Goal: Task Accomplishment & Management: Use online tool/utility

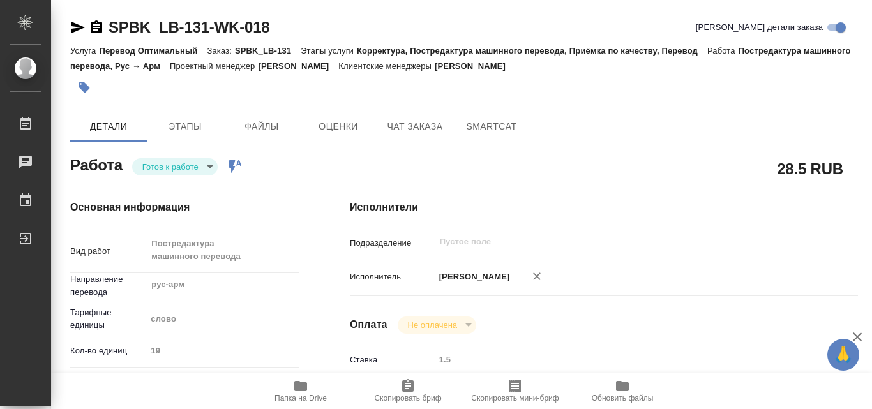
type textarea "x"
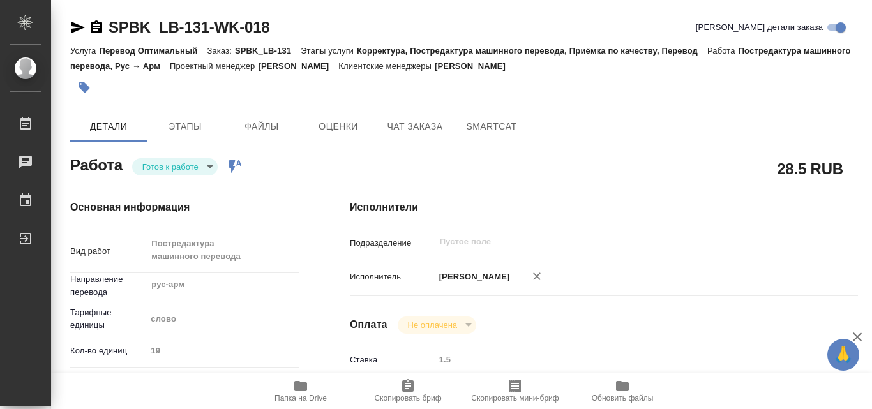
type textarea "x"
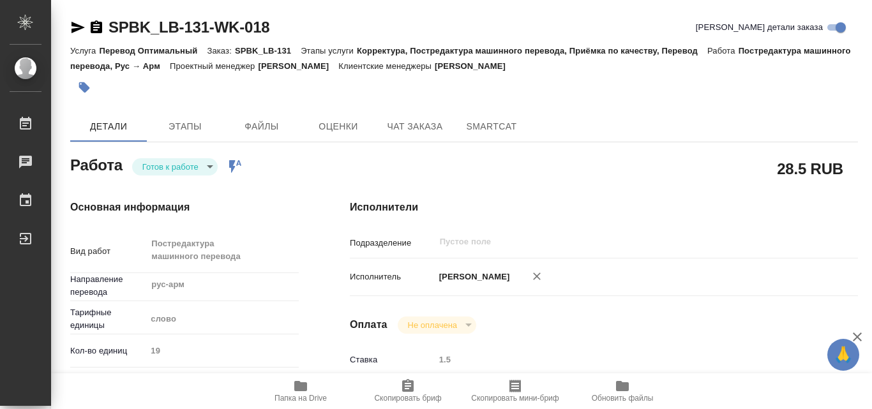
type textarea "x"
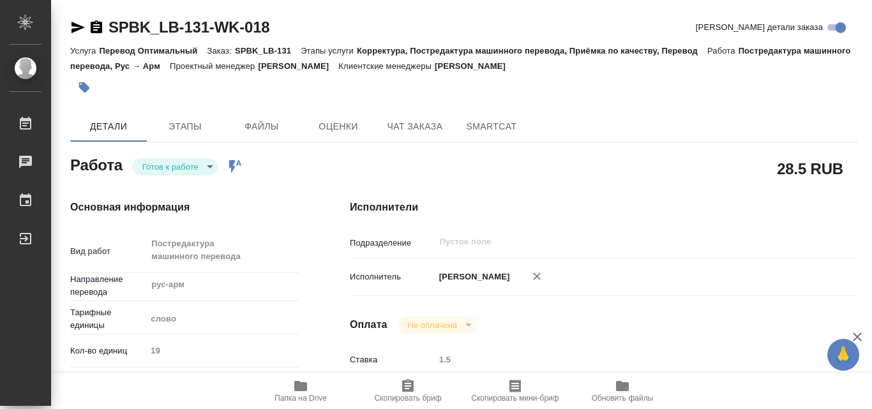
click at [745, 272] on div "[PERSON_NAME]" at bounding box center [625, 277] width 381 height 27
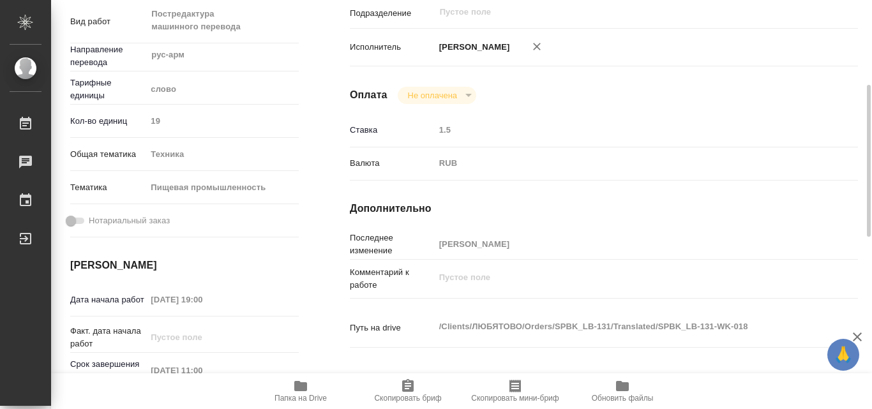
scroll to position [249, 0]
